Goal: Transaction & Acquisition: Purchase product/service

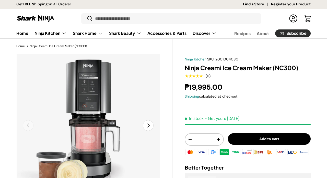
click at [244, 133] on button "Add to cart" at bounding box center [269, 139] width 83 height 12
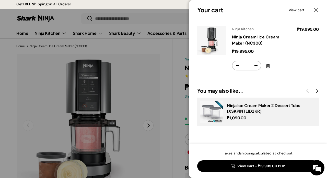
click at [177, 97] on div at bounding box center [163, 89] width 327 height 178
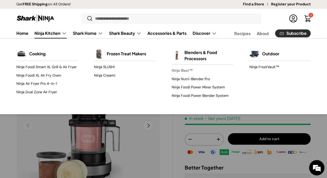
click at [187, 69] on link "Ninja Blast™" at bounding box center [202, 70] width 61 height 8
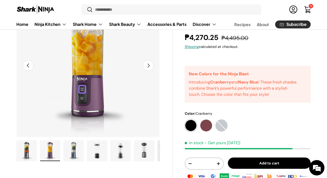
click at [191, 119] on label "Black" at bounding box center [191, 125] width 12 height 12
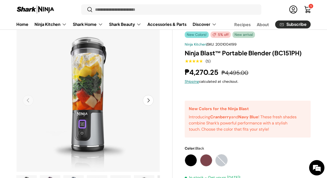
scroll to position [87, 0]
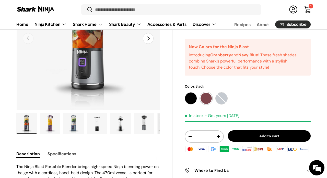
click at [207, 92] on label "Cranberry" at bounding box center [206, 98] width 12 height 12
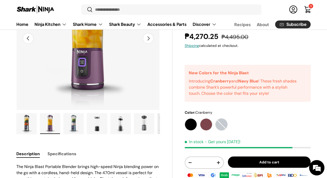
scroll to position [37, 0]
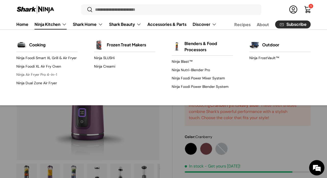
click at [33, 76] on link "Ninja Air Fryer Pro 4-in-1" at bounding box center [46, 75] width 61 height 8
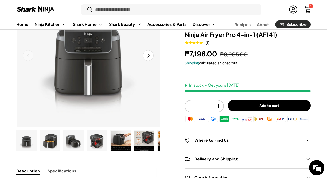
click at [149, 57] on button "Next" at bounding box center [148, 55] width 11 height 11
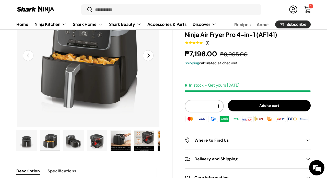
click at [149, 57] on button "Next" at bounding box center [148, 55] width 11 height 11
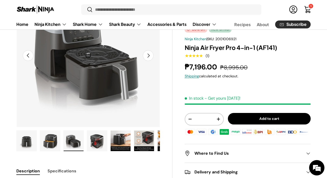
scroll to position [57, 0]
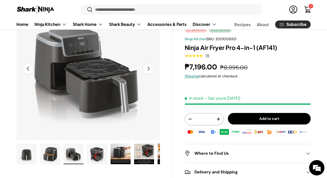
click at [250, 113] on button "Add to cart" at bounding box center [269, 119] width 83 height 12
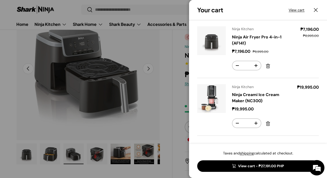
scroll to position [0, 0]
click at [166, 81] on div at bounding box center [163, 89] width 327 height 178
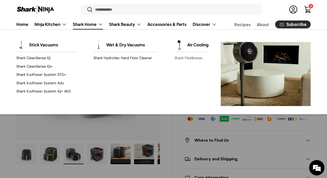
click at [180, 60] on link "Shark FlexBreeze" at bounding box center [192, 58] width 34 height 8
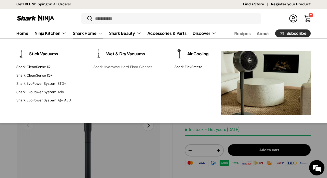
click at [110, 67] on link "Shark HydroVac Hard Floor Cleaner" at bounding box center [126, 67] width 65 height 8
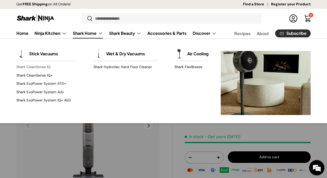
click at [37, 68] on link "Shark CleanSense IQ" at bounding box center [46, 67] width 61 height 8
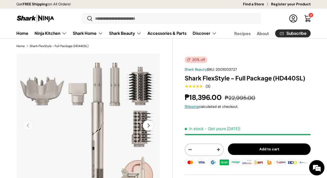
scroll to position [60, 0]
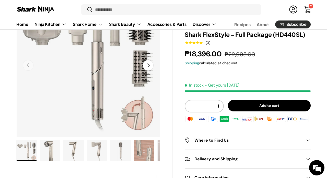
click at [245, 100] on button "Add to cart" at bounding box center [269, 106] width 83 height 12
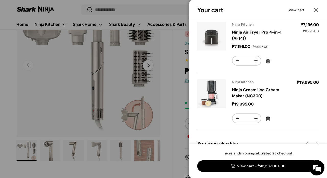
scroll to position [66, 0]
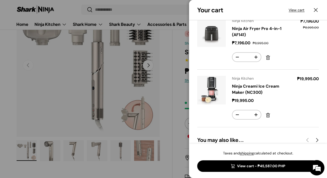
click at [175, 57] on div at bounding box center [163, 89] width 327 height 178
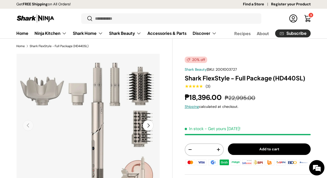
scroll to position [60, 0]
